Goal: Communication & Community: Connect with others

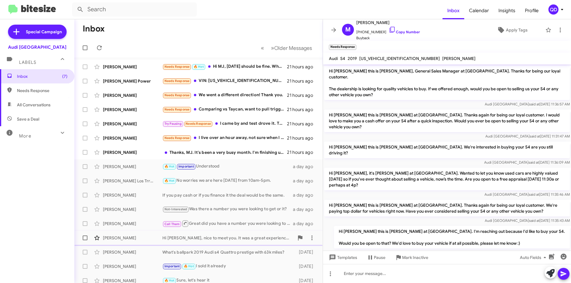
scroll to position [47, 0]
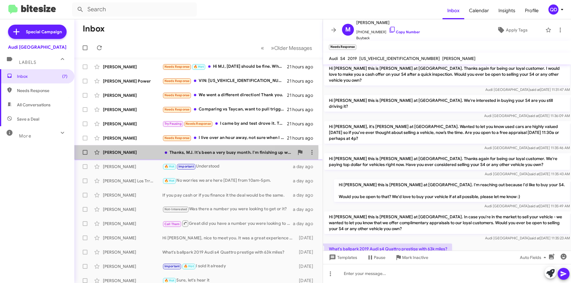
click at [145, 152] on div "[PERSON_NAME]" at bounding box center [132, 153] width 59 height 6
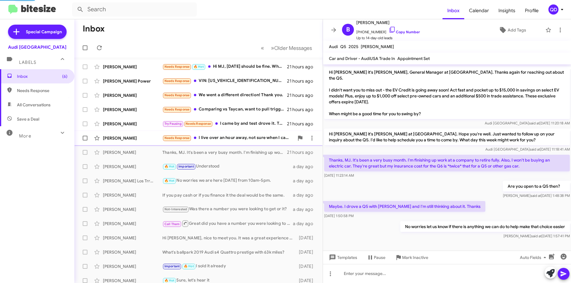
scroll to position [19, 0]
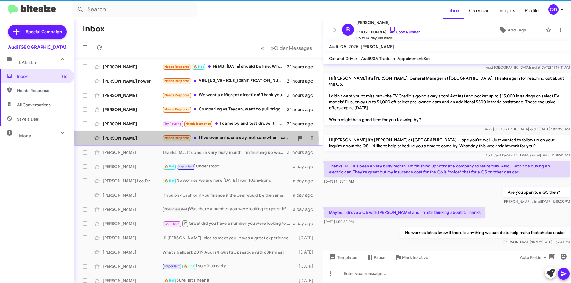
click at [147, 140] on div "[PERSON_NAME]" at bounding box center [132, 138] width 59 height 6
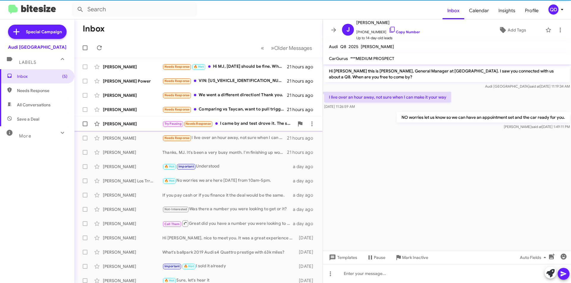
click at [147, 123] on div "[PERSON_NAME]" at bounding box center [132, 124] width 59 height 6
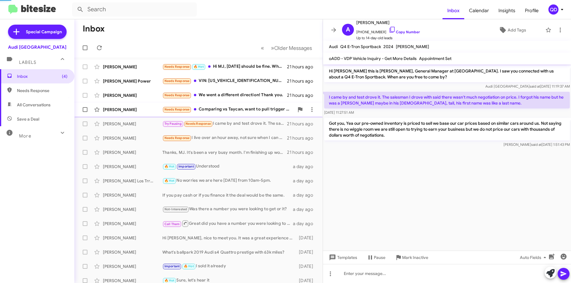
click at [149, 109] on div "[PERSON_NAME]" at bounding box center [132, 110] width 59 height 6
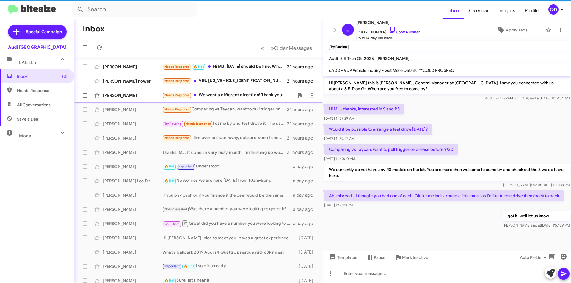
click at [143, 97] on div "[PERSON_NAME]" at bounding box center [132, 96] width 59 height 6
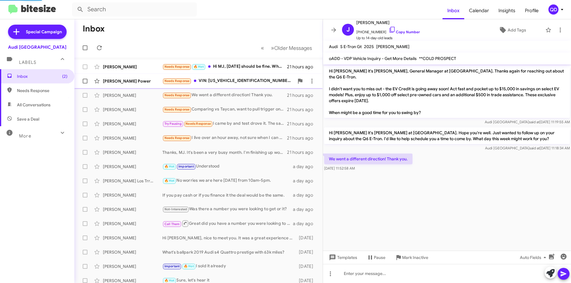
drag, startPoint x: 141, startPoint y: 83, endPoint x: 140, endPoint y: 78, distance: 4.6
click at [141, 81] on div "[PERSON_NAME] Power" at bounding box center [132, 81] width 59 height 6
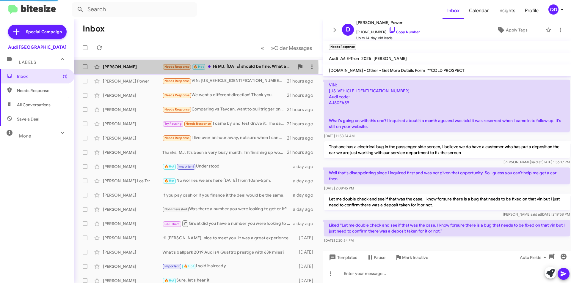
click at [137, 68] on div "[PERSON_NAME]" at bounding box center [132, 67] width 59 height 6
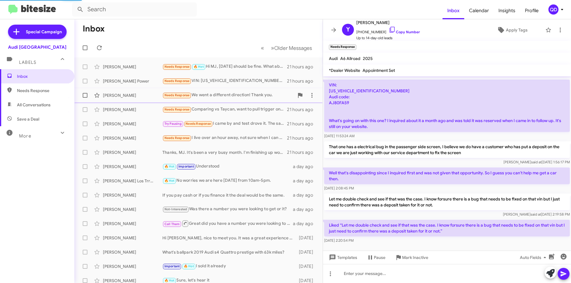
scroll to position [31, 0]
